Goal: Obtain resource: Download file/media

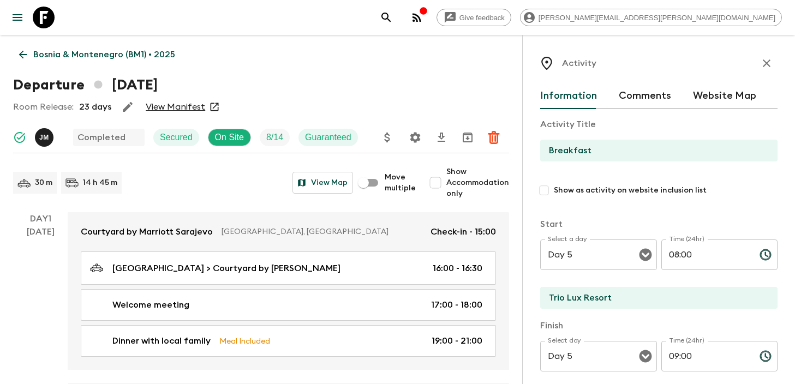
scroll to position [1389, 0]
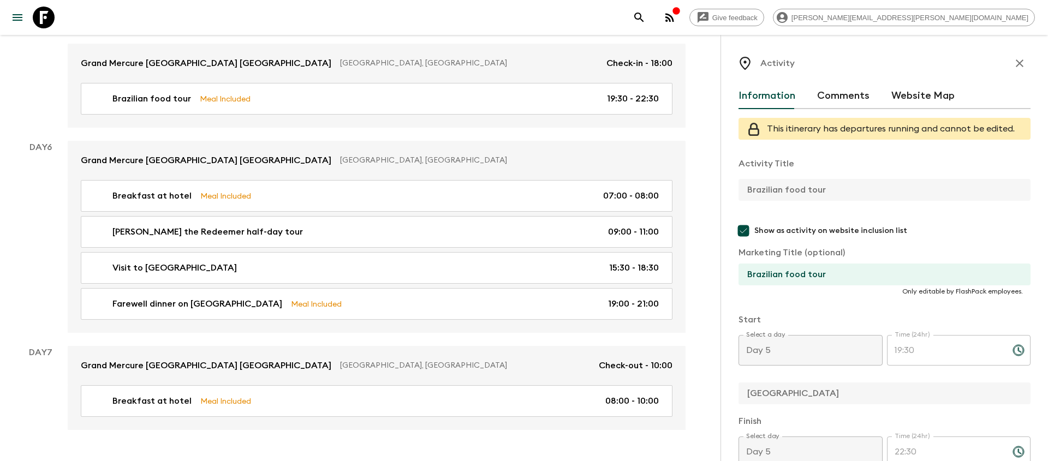
scroll to position [63, 0]
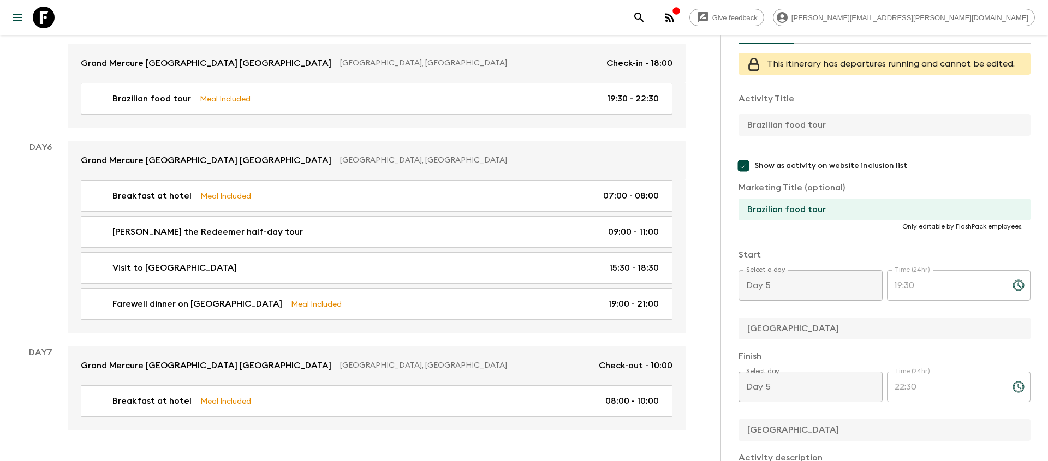
click at [646, 19] on icon "search adventures" at bounding box center [638, 17] width 13 height 13
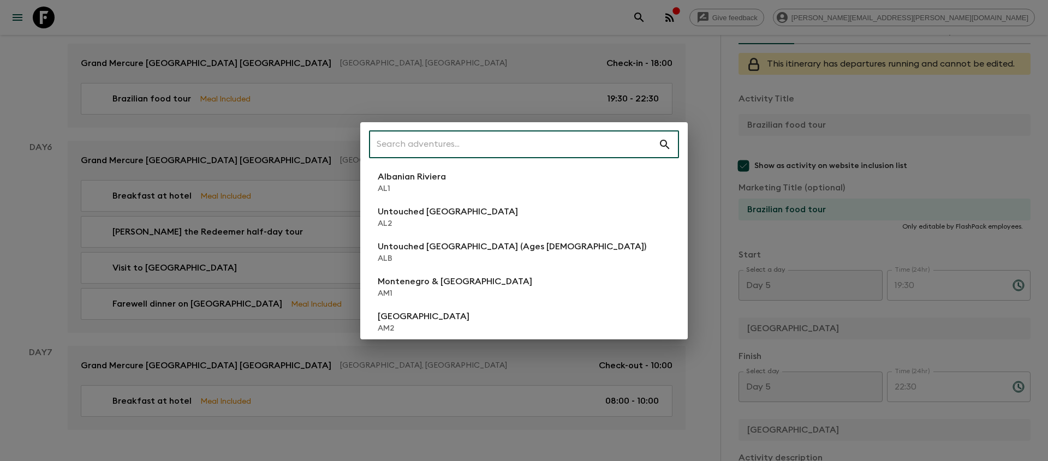
click at [441, 151] on input "text" at bounding box center [513, 144] width 289 height 31
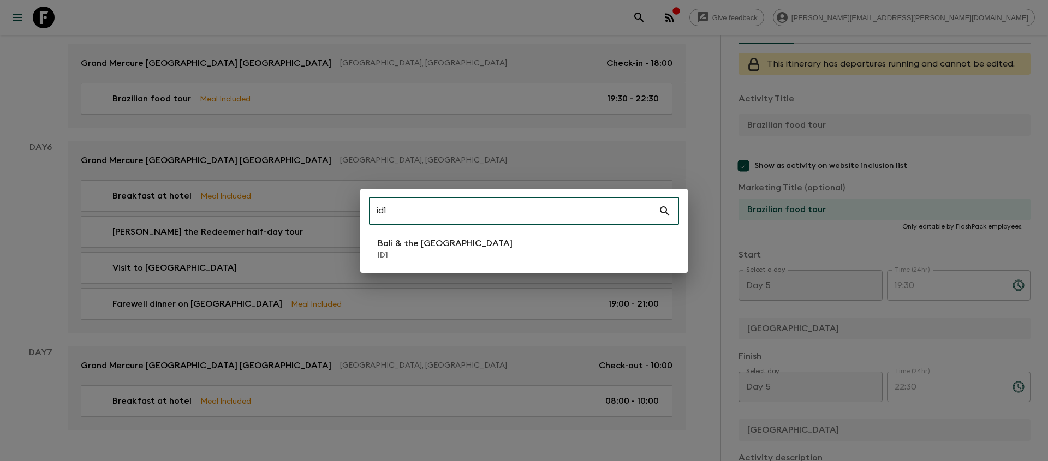
type input "id1"
click at [409, 268] on div "id1 ​ Bali & the Gili Islands ID1" at bounding box center [523, 231] width 327 height 84
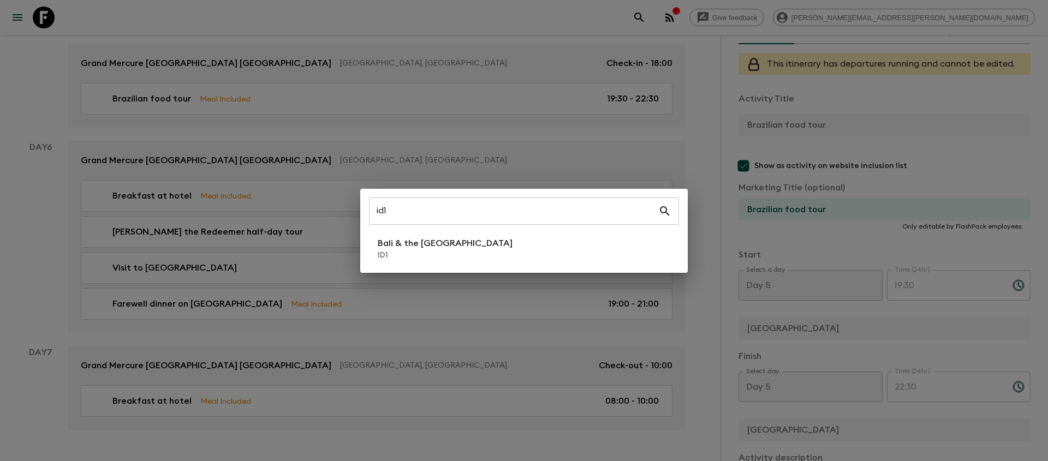
click at [408, 261] on li "Bali & the Gili Islands ID1" at bounding box center [524, 249] width 310 height 31
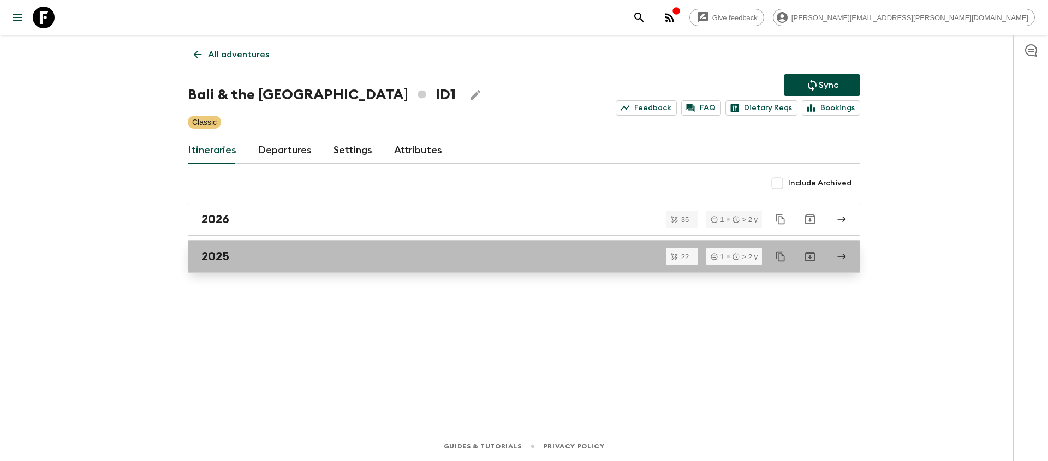
click at [211, 257] on h2 "2025" at bounding box center [215, 256] width 28 height 14
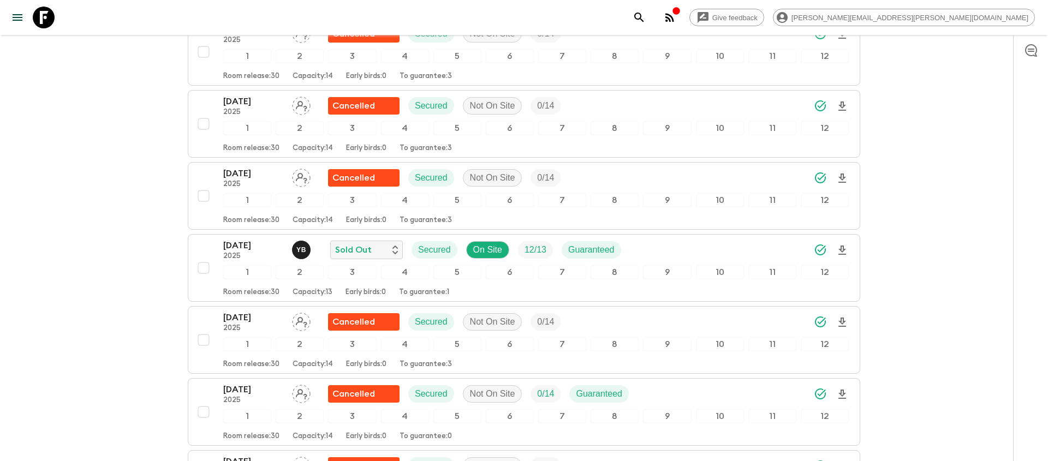
scroll to position [557, 0]
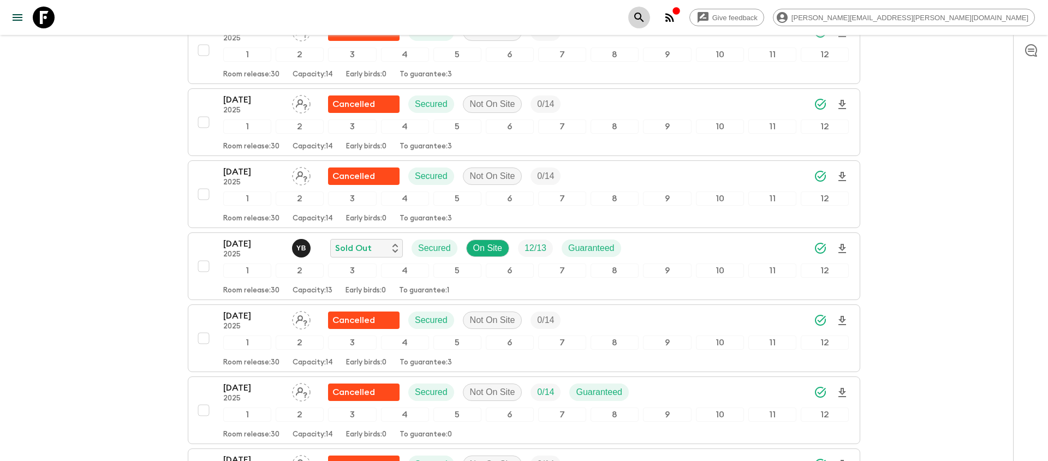
click at [646, 12] on icon "search adventures" at bounding box center [638, 17] width 13 height 13
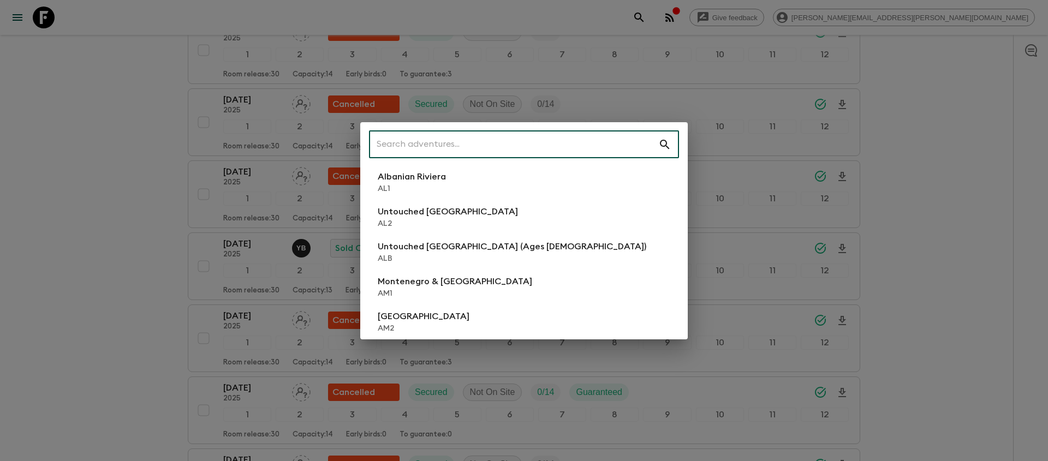
click at [531, 138] on input "text" at bounding box center [513, 144] width 289 height 31
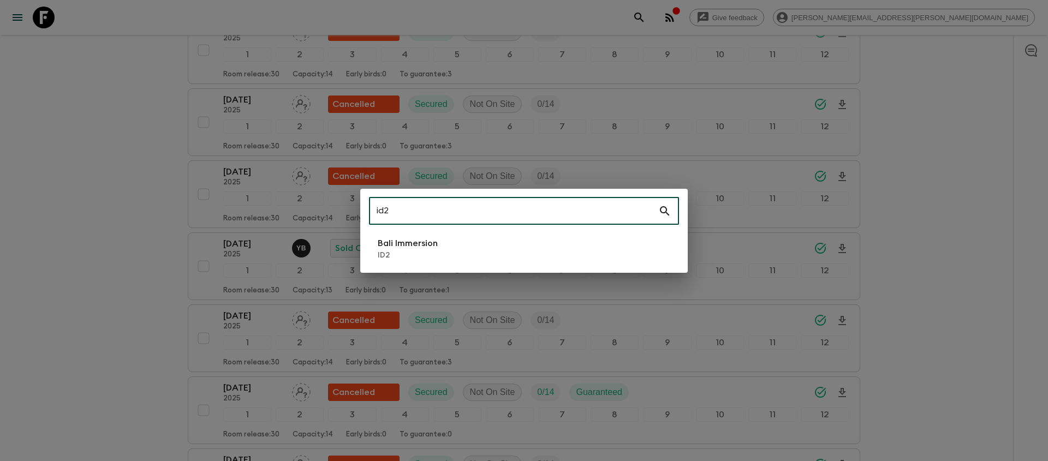
type input "id2"
click at [462, 239] on li "Bali Immersion ID2" at bounding box center [524, 249] width 310 height 31
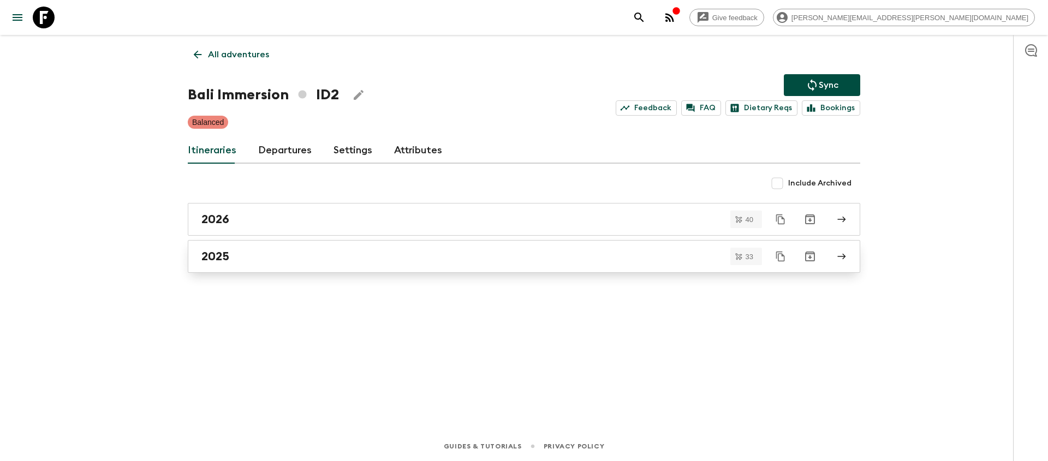
click at [314, 257] on div "2025" at bounding box center [513, 256] width 624 height 14
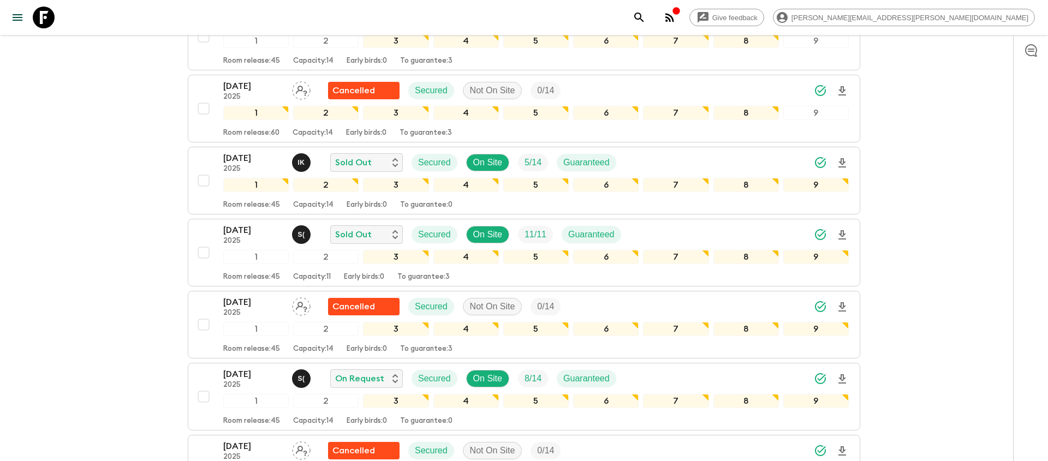
scroll to position [592, 0]
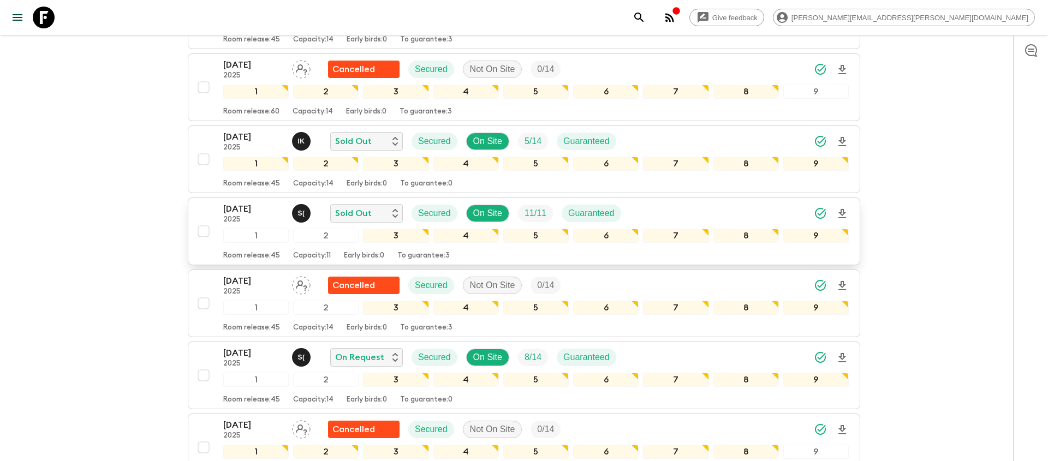
click at [842, 215] on icon "Download Onboarding" at bounding box center [842, 213] width 8 height 9
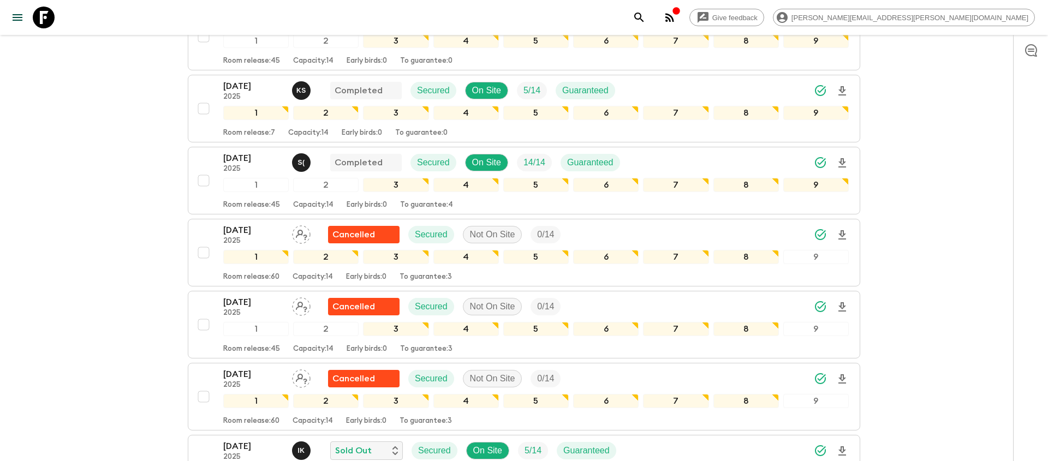
scroll to position [0, 0]
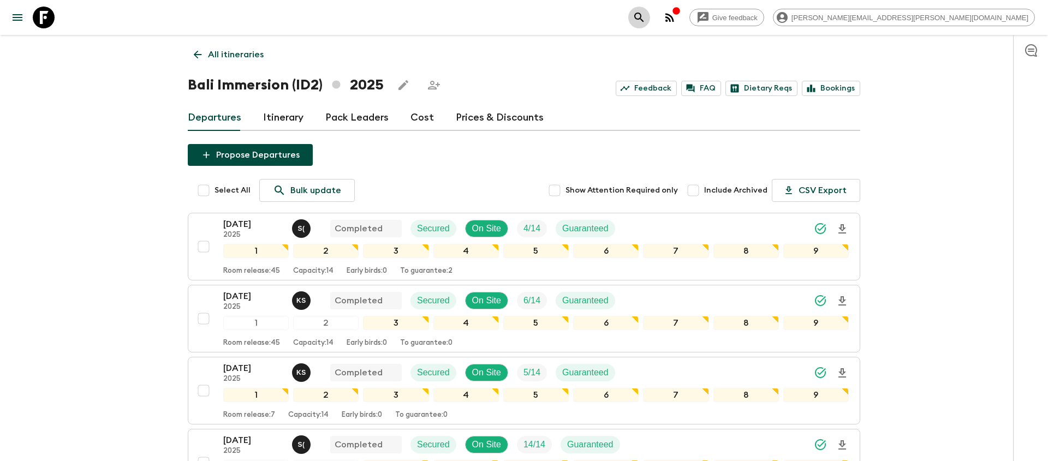
click at [643, 19] on icon "search adventures" at bounding box center [638, 17] width 9 height 9
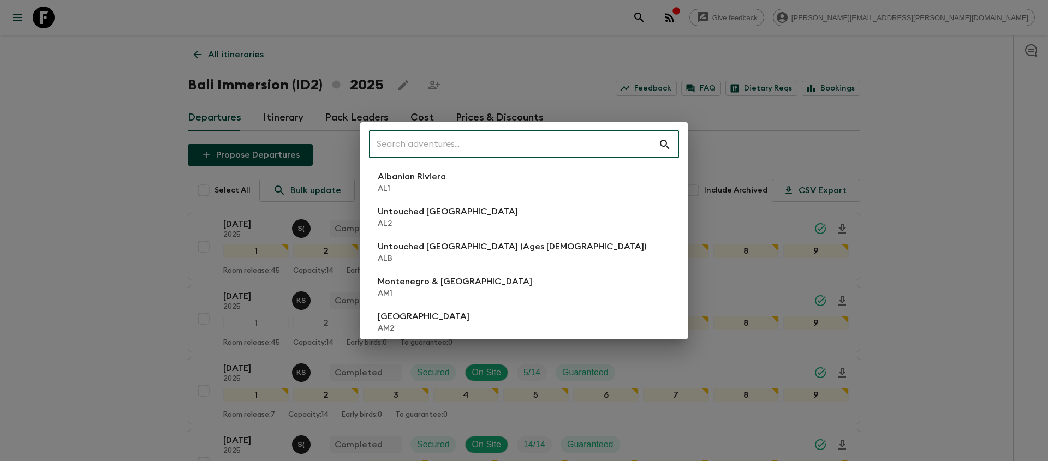
click at [604, 143] on input "text" at bounding box center [513, 144] width 289 height 31
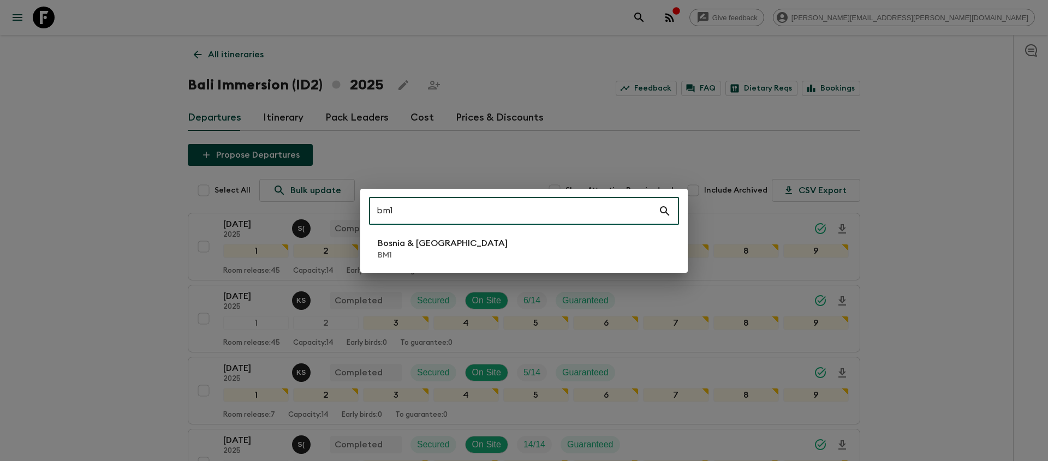
type input "bm1"
click at [444, 256] on p "BM1" at bounding box center [443, 255] width 130 height 11
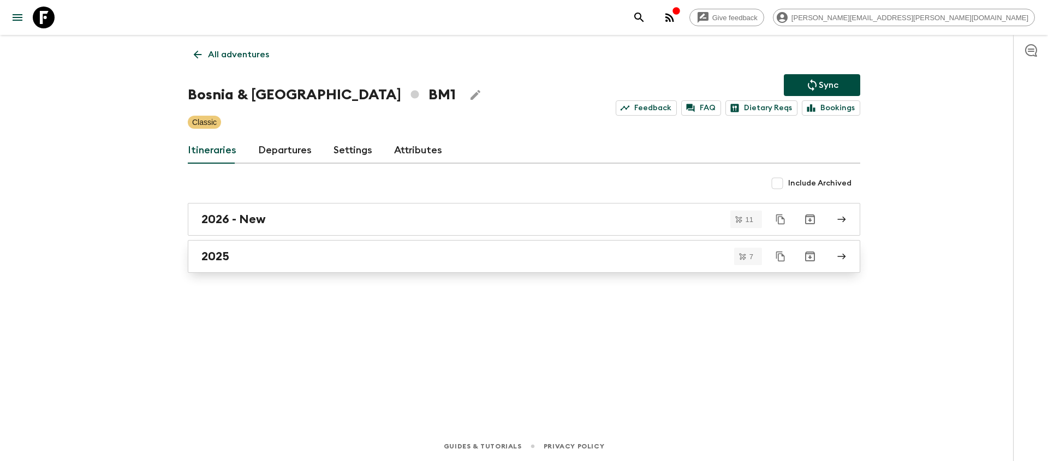
click at [613, 259] on div "2025" at bounding box center [513, 256] width 624 height 14
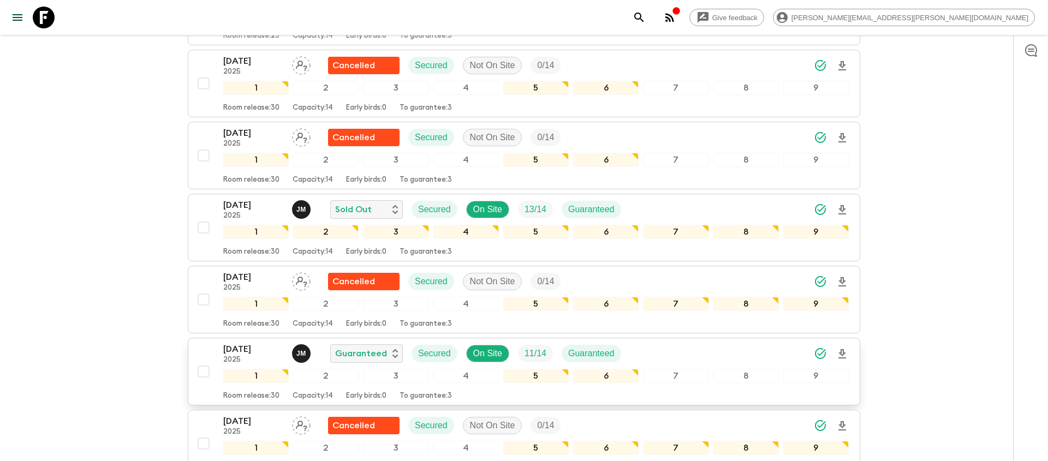
scroll to position [234, 0]
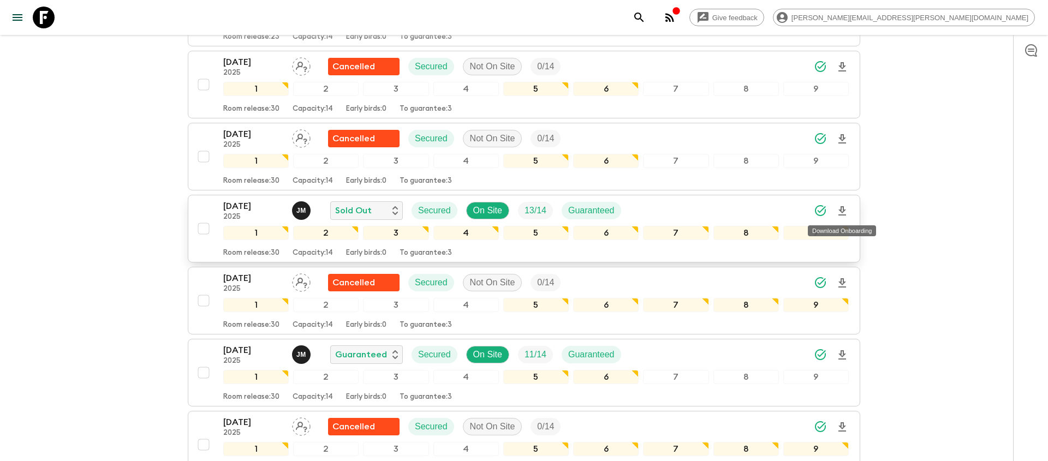
click at [840, 213] on icon "Download Onboarding" at bounding box center [841, 211] width 13 height 13
click at [646, 18] on icon "search adventures" at bounding box center [638, 17] width 13 height 13
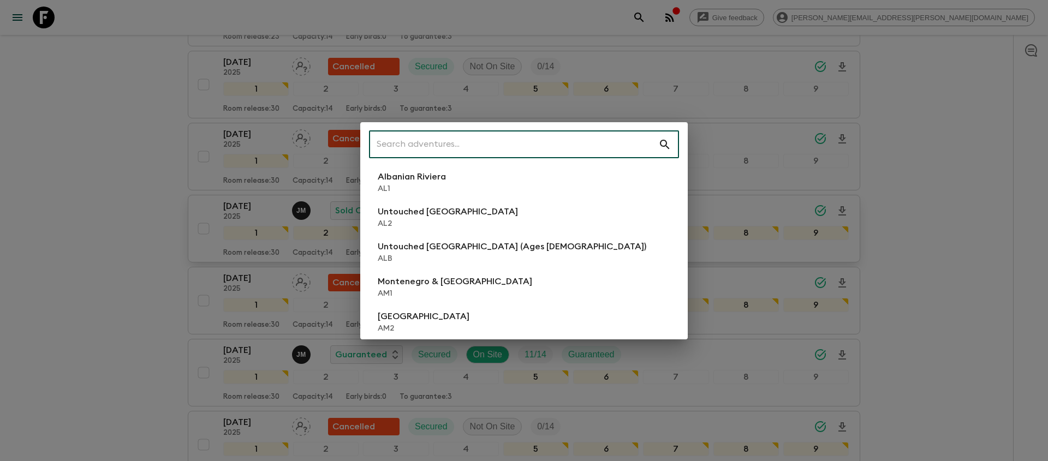
click at [532, 145] on input "text" at bounding box center [513, 144] width 289 height 31
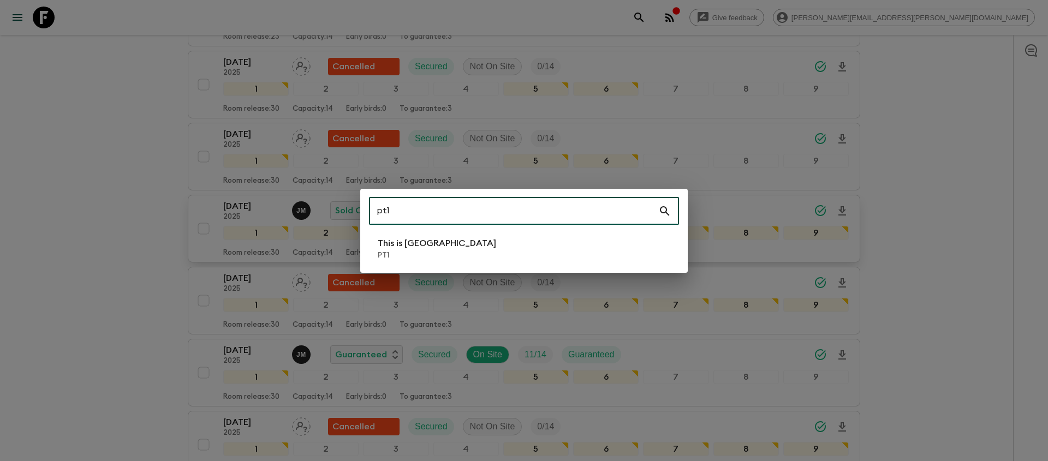
type input "pt1"
click at [487, 245] on li "This is Portugal PT1" at bounding box center [524, 249] width 310 height 31
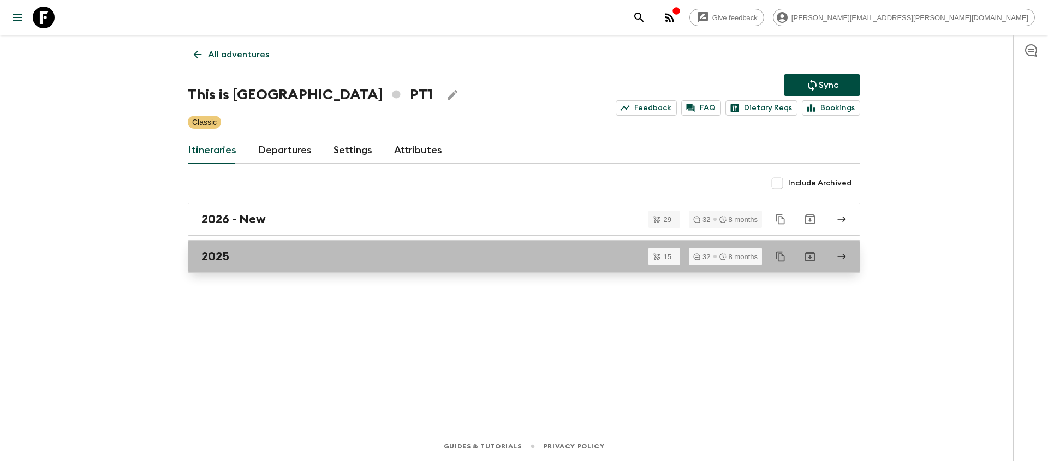
click at [314, 255] on div "2025" at bounding box center [513, 256] width 624 height 14
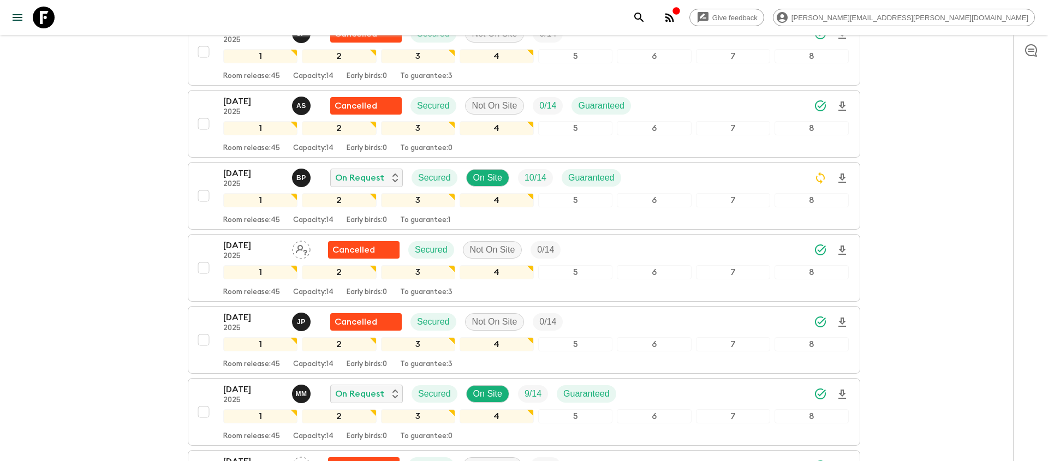
scroll to position [345, 0]
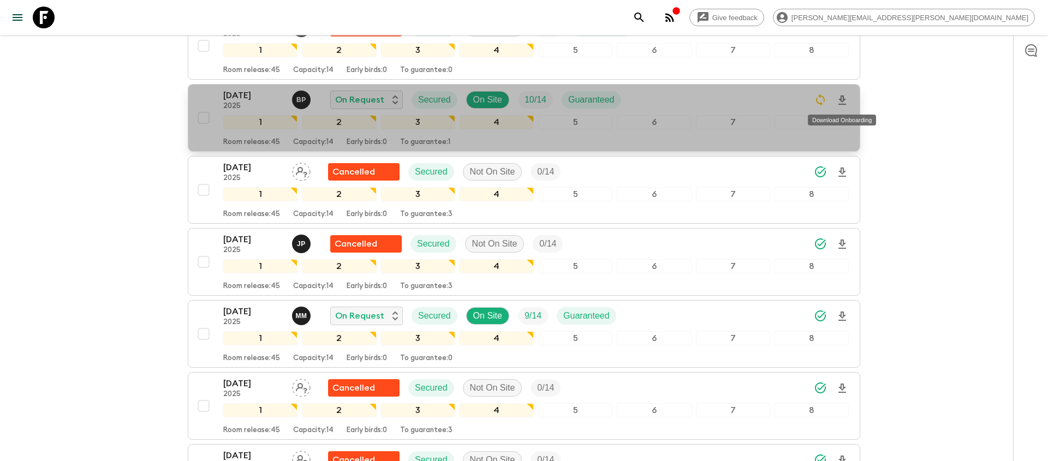
click at [842, 99] on icon "Download Onboarding" at bounding box center [841, 100] width 13 height 13
